Goal: Information Seeking & Learning: Understand process/instructions

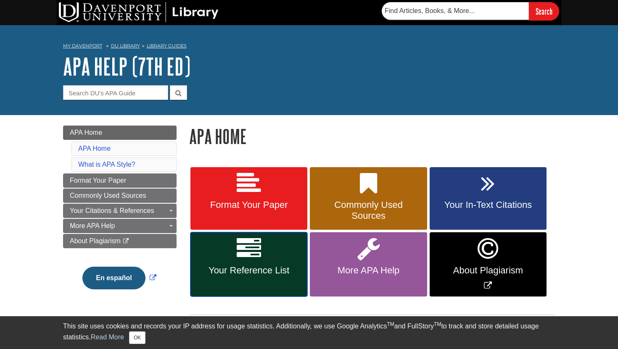
click at [282, 256] on link "Your Reference List" at bounding box center [248, 264] width 117 height 64
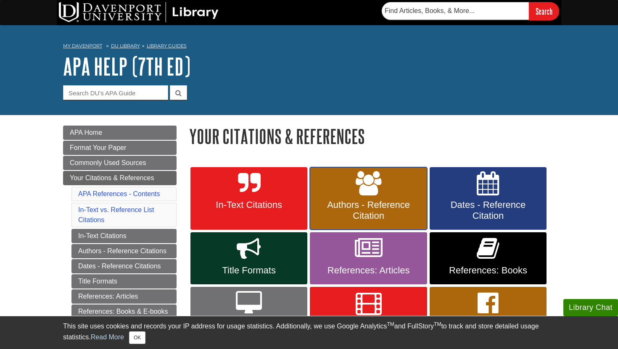
click at [375, 209] on span "Authors - Reference Citation" at bounding box center [368, 211] width 104 height 22
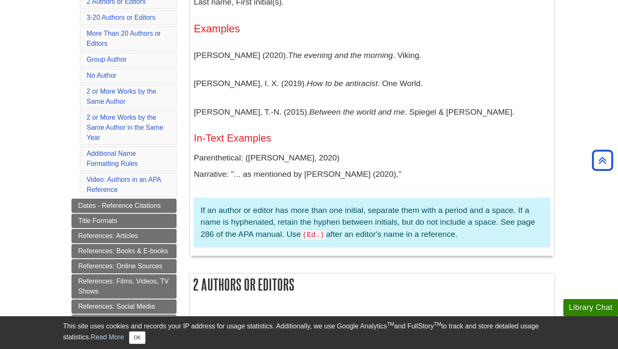
scroll to position [247, 0]
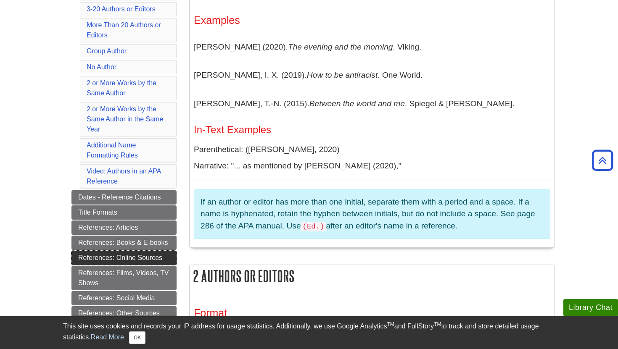
click at [169, 259] on link "References: Online Sources" at bounding box center [123, 258] width 105 height 14
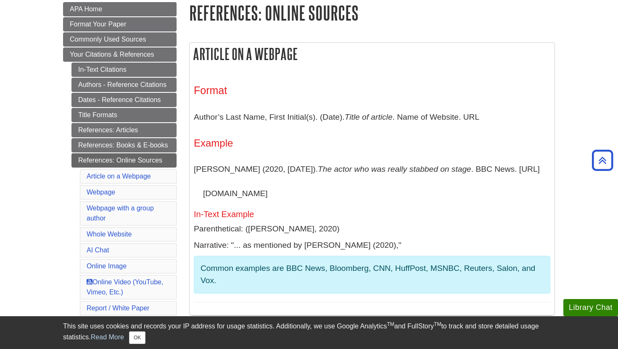
scroll to position [122, 0]
